Goal: Check status

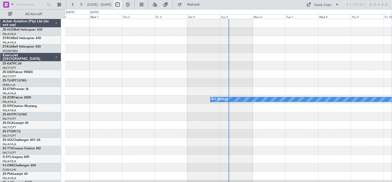
click at [122, 5] on button at bounding box center [117, 5] width 8 height 8
select select "9"
select select "2025"
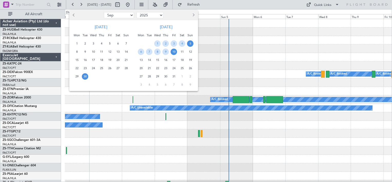
click at [190, 43] on span "5" at bounding box center [190, 43] width 6 height 6
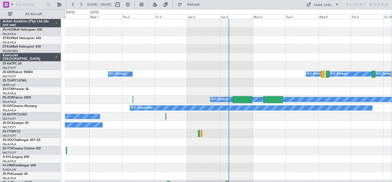
select select "10"
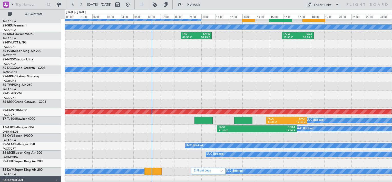
scroll to position [320, 0]
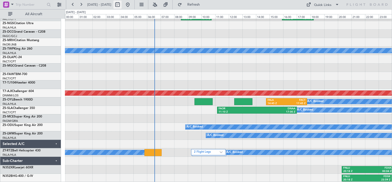
click at [122, 5] on button at bounding box center [117, 5] width 8 height 8
select select "10"
select select "2025"
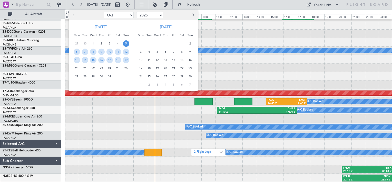
click at [126, 42] on span "5" at bounding box center [126, 43] width 6 height 6
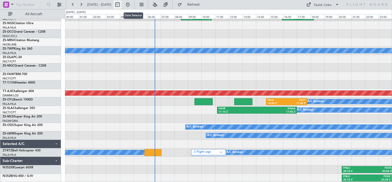
click at [122, 5] on button at bounding box center [117, 5] width 8 height 8
select select "10"
select select "2025"
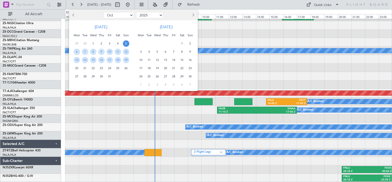
click at [126, 43] on span "5" at bounding box center [126, 43] width 6 height 6
click at [126, 43] on div at bounding box center [228, 42] width 327 height 8
